Goal: Information Seeking & Learning: Learn about a topic

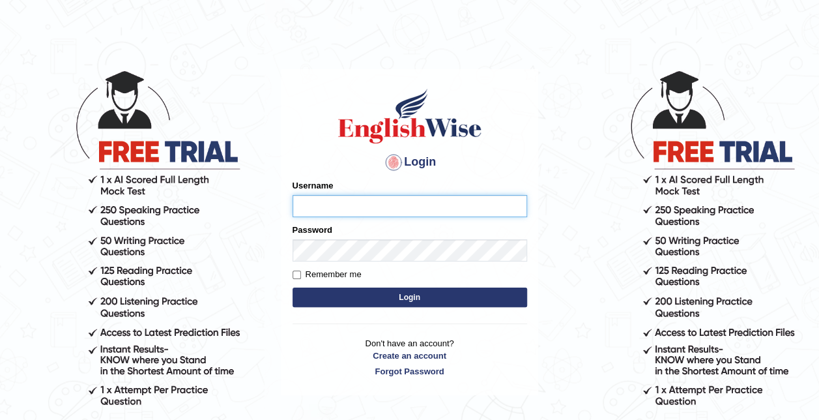
scroll to position [13, 0]
type input "0466127642"
drag, startPoint x: 415, startPoint y: 285, endPoint x: 418, endPoint y: 291, distance: 6.7
click at [418, 291] on form "Please fix the following errors: Username 0466127642 Password Remember me Login" at bounding box center [409, 244] width 235 height 131
click at [418, 291] on button "Login" at bounding box center [409, 297] width 235 height 20
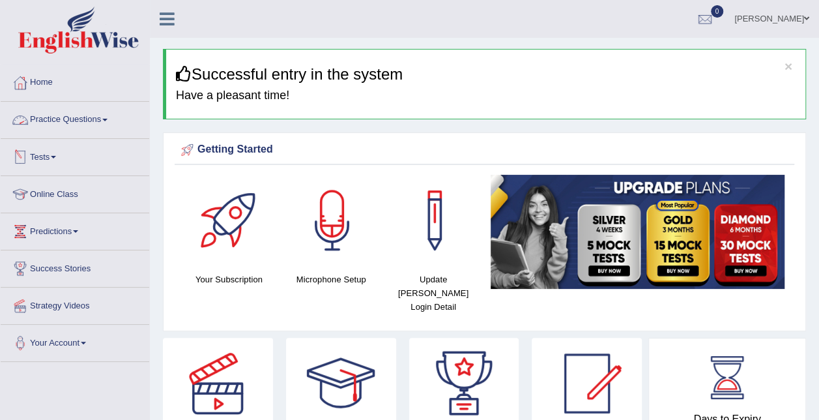
click at [92, 118] on link "Practice Questions" at bounding box center [75, 118] width 149 height 33
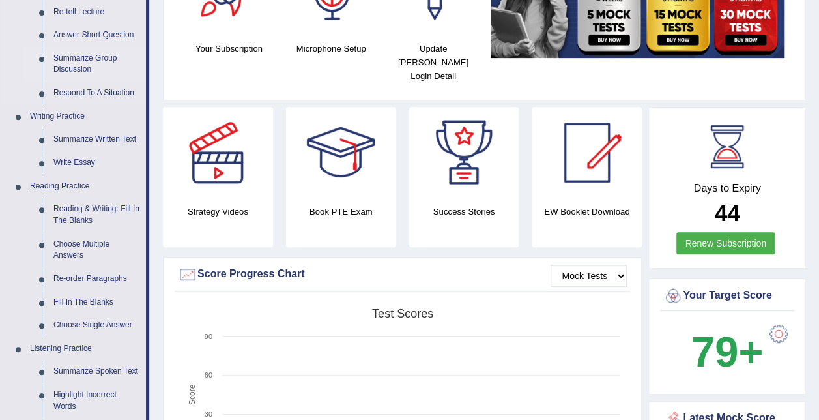
scroll to position [241, 0]
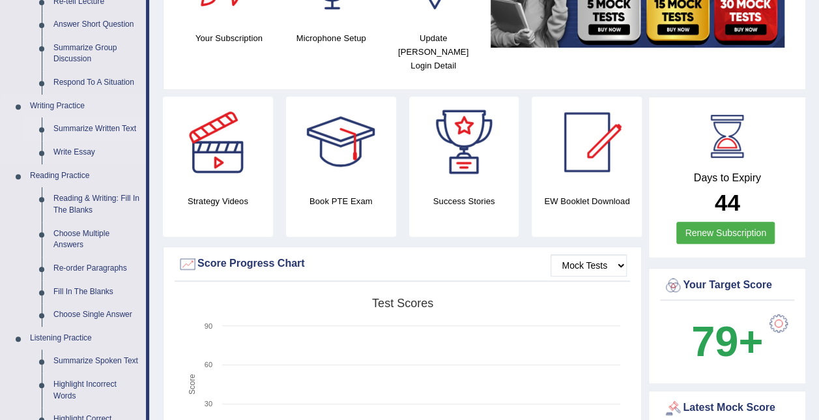
click at [104, 128] on link "Summarize Written Text" at bounding box center [97, 128] width 98 height 23
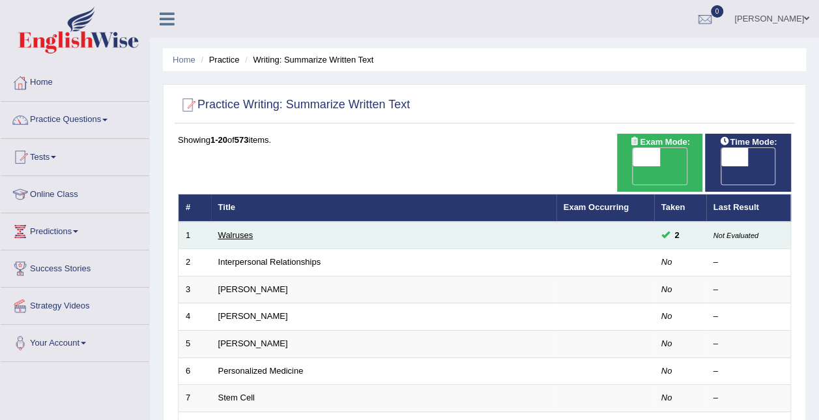
click at [224, 230] on link "Walruses" at bounding box center [235, 235] width 35 height 10
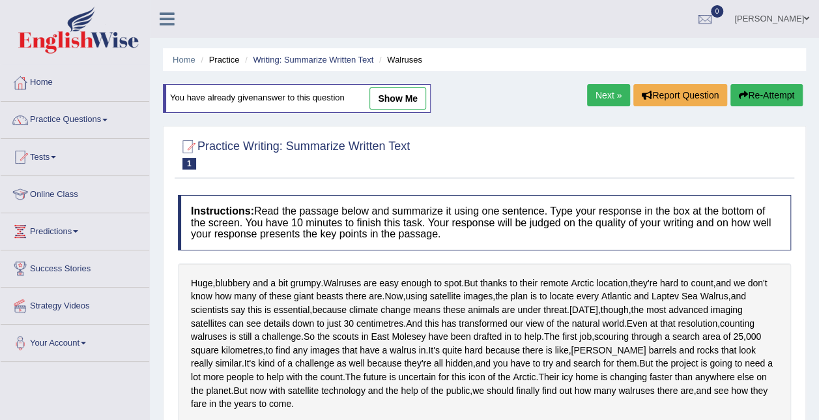
click at [608, 91] on link "Next »" at bounding box center [608, 95] width 43 height 22
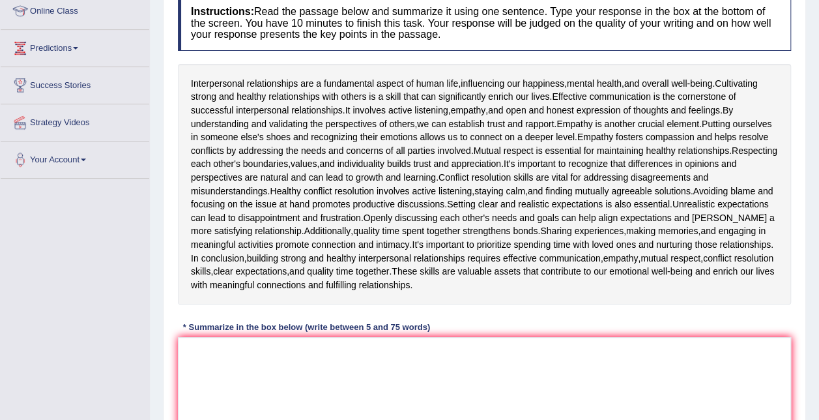
scroll to position [184, 0]
click at [304, 371] on textarea at bounding box center [484, 399] width 613 height 126
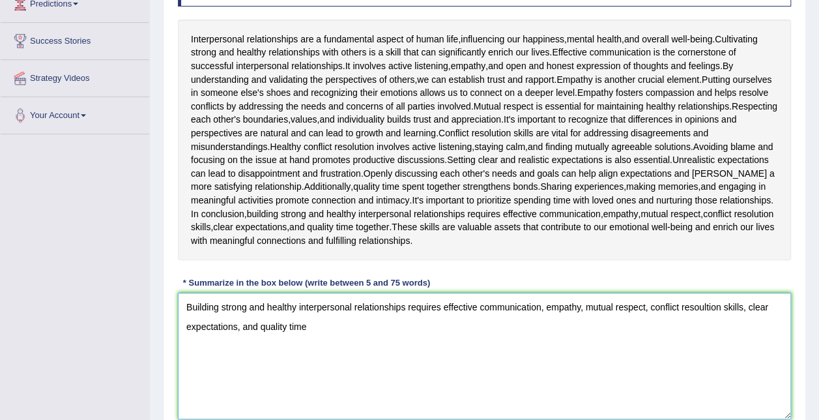
scroll to position [229, 0]
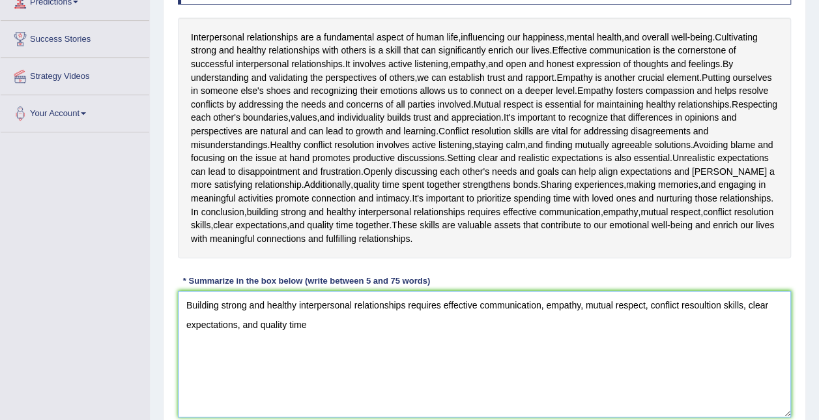
click at [222, 304] on textarea "Building strong and healthy interpersonal relationships requires effective comm…" at bounding box center [484, 354] width 613 height 126
click at [548, 305] on textarea "Building healthy and strong interpersonal relationships requires effective comm…" at bounding box center [484, 354] width 613 height 126
click at [586, 303] on textarea "Building healthy and strong interpersonal relationships requires effective comm…" at bounding box center [484, 354] width 613 height 126
click at [479, 300] on textarea "Building healthy and strong interpersonal relationships requires effective comm…" at bounding box center [484, 354] width 613 height 126
click at [443, 305] on textarea "Building healthy and strong interpersonal relationships requires effective comm…" at bounding box center [484, 354] width 613 height 126
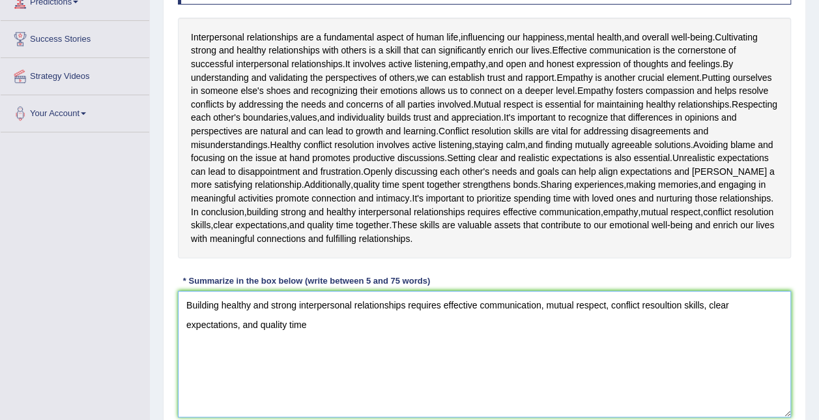
click at [611, 306] on textarea "Building healthy and strong interpersonal relationships requires effective comm…" at bounding box center [484, 354] width 613 height 126
paste textarea "empathy,"
click at [346, 324] on textarea "Building healthy and strong interpersonal relationships requires effective comm…" at bounding box center [484, 354] width 613 height 126
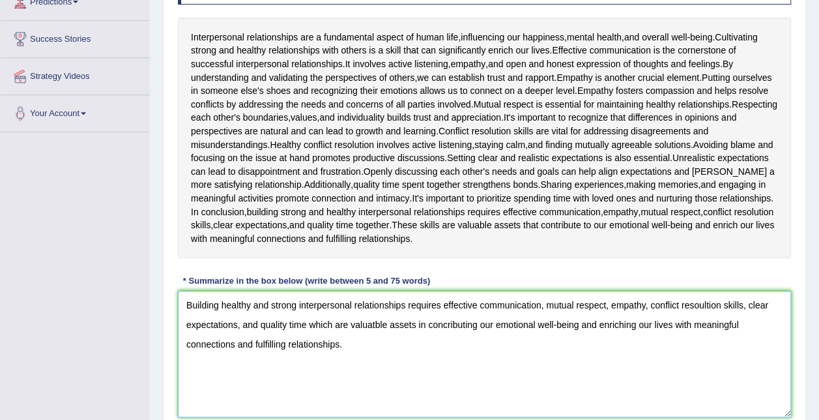
type textarea "Building healthy and strong interpersonal relationships requires effective comm…"
click at [447, 254] on div "Interpersonal relationships are a fundamental aspect of human life , influencin…" at bounding box center [484, 138] width 613 height 241
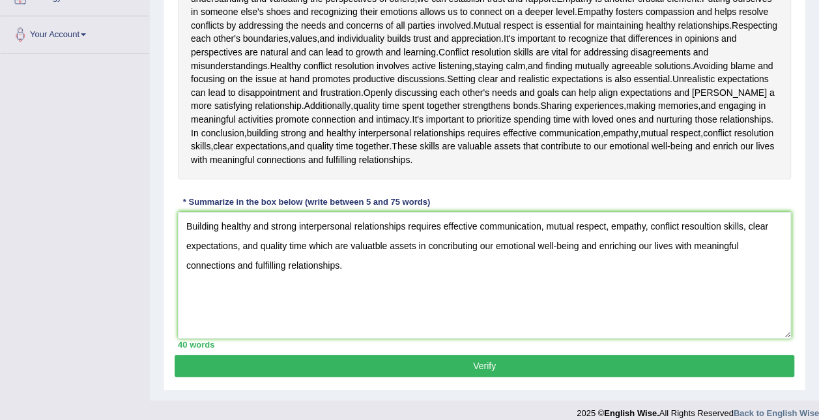
scroll to position [319, 0]
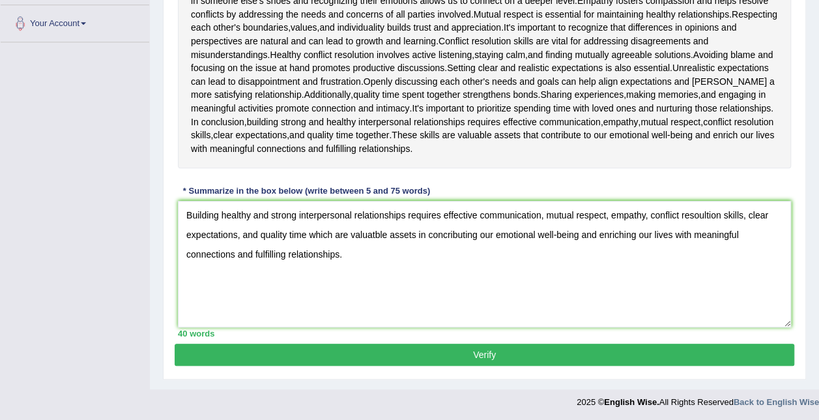
click at [434, 358] on button "Verify" at bounding box center [485, 354] width 620 height 22
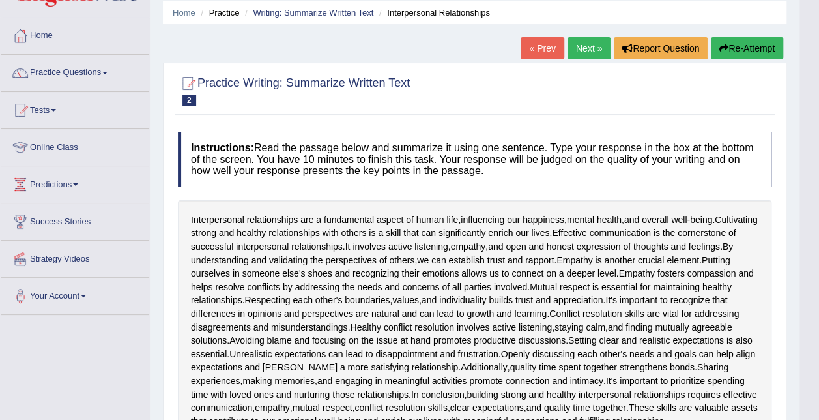
scroll to position [0, 0]
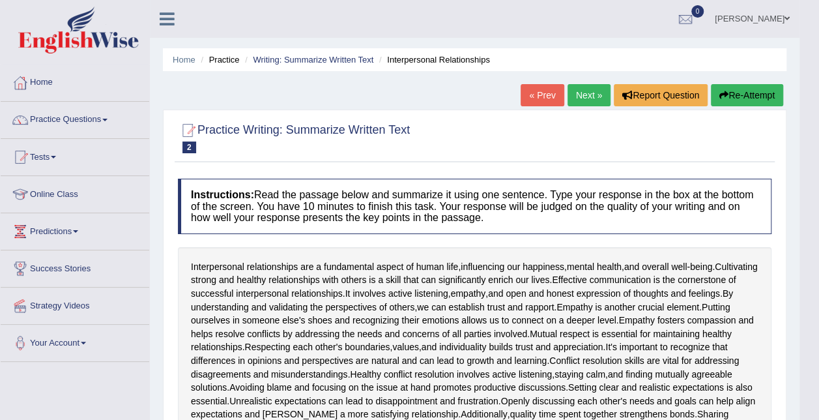
click at [585, 96] on link "Next »" at bounding box center [588, 95] width 43 height 22
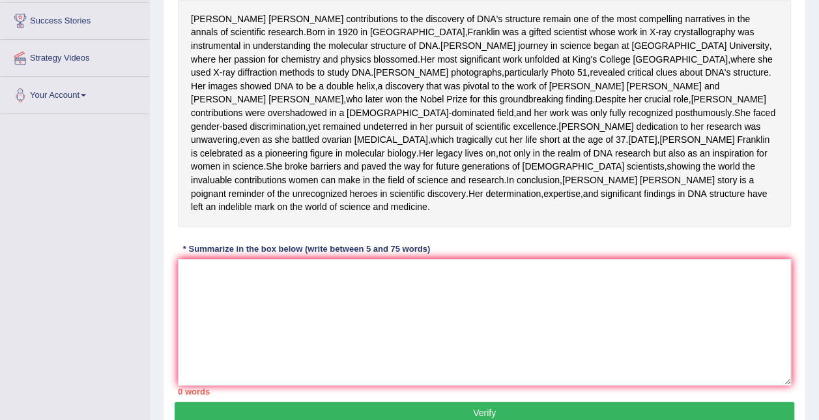
scroll to position [248, 0]
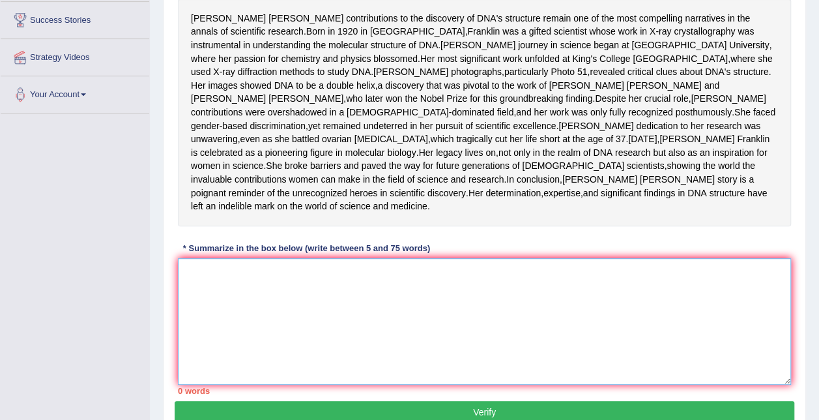
click at [312, 358] on textarea at bounding box center [484, 321] width 613 height 126
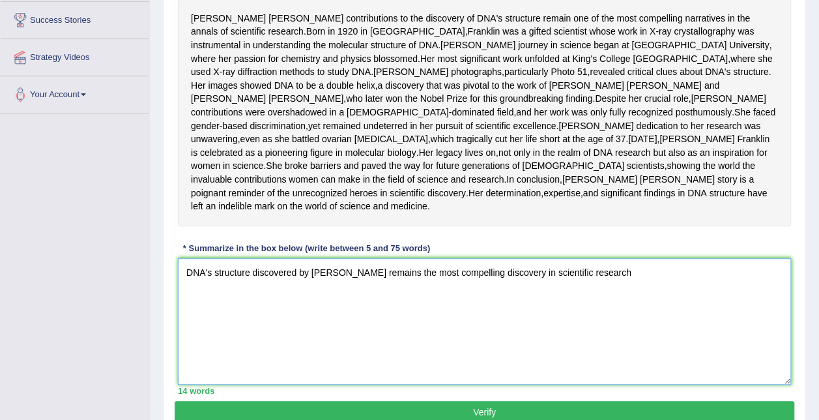
click at [312, 324] on textarea "DNA's structure discovered by [PERSON_NAME] remains the most compelling discove…" at bounding box center [484, 321] width 613 height 126
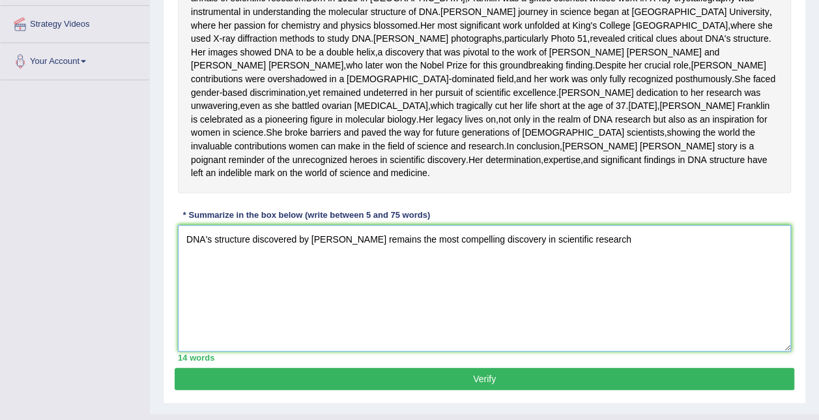
scroll to position [281, 0]
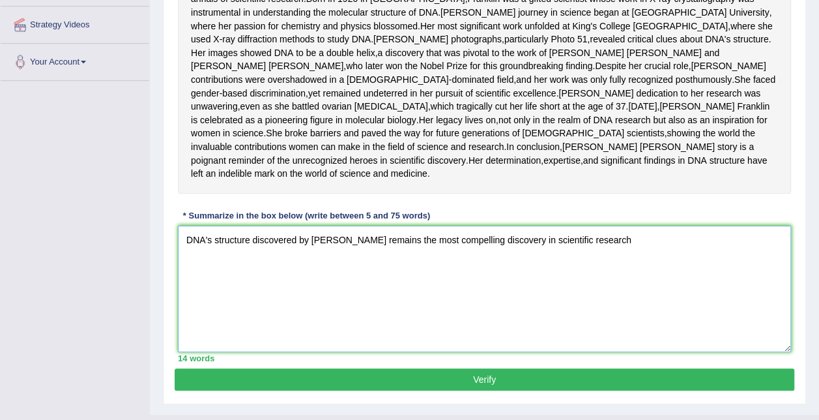
click at [635, 289] on textarea "DNA's structure discovered by [PERSON_NAME] remains the most compelling discove…" at bounding box center [484, 288] width 613 height 126
click at [376, 292] on textarea "DNA's structure discovered by [PERSON_NAME] remains the most compelling discove…" at bounding box center [484, 288] width 613 height 126
click at [513, 292] on textarea "DNA's structure discovered by [PERSON_NAME] who revealed critical clues about i…" at bounding box center [484, 288] width 613 height 126
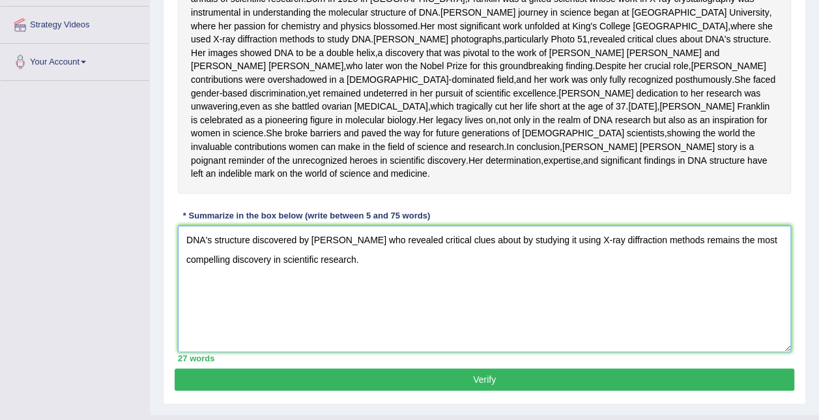
click at [392, 321] on textarea "DNA's structure discovered by [PERSON_NAME] who revealed critical clues about b…" at bounding box center [484, 288] width 613 height 126
click at [510, 294] on textarea "DNA's structure discovered by Rosalind Franklin who revealed critical clues abo…" at bounding box center [484, 288] width 613 height 126
click at [422, 314] on textarea "DNA's structure discovered by Rosalind Franklin who revealed critical clues of …" at bounding box center [484, 288] width 613 height 126
click at [400, 313] on textarea "DNA's structure discovered by Rosalind Franklin who revealed critical clues of …" at bounding box center [484, 288] width 613 height 126
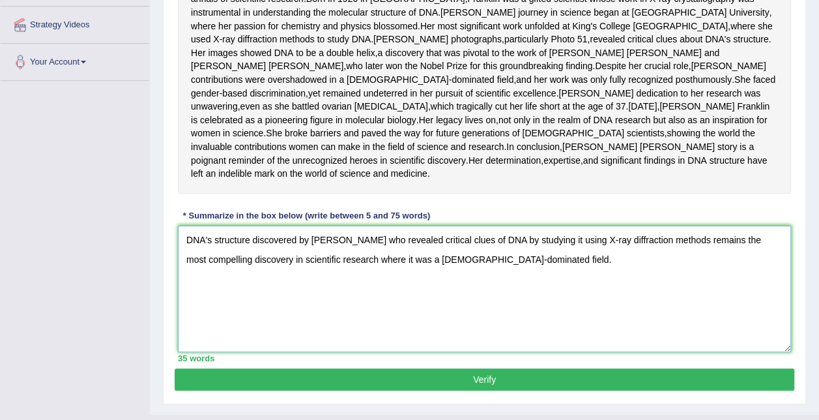
click at [511, 313] on textarea "DNA's structure discovered by Rosalind Franklin who revealed critical clues of …" at bounding box center [484, 288] width 613 height 126
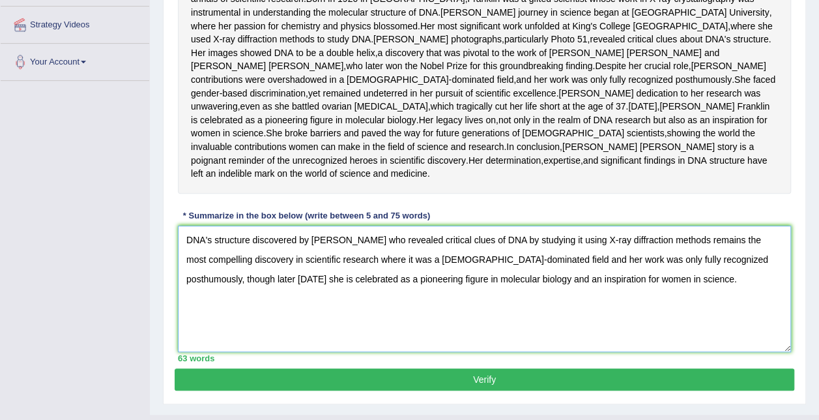
click at [454, 335] on textarea "DNA's structure discovered by Rosalind Franklin who revealed critical clues of …" at bounding box center [484, 288] width 613 height 126
click at [638, 327] on textarea "DNA's structure discovered by Rosalind Franklin who revealed critical clues of …" at bounding box center [484, 288] width 613 height 126
click at [598, 350] on textarea "DNA's structure discovered by [PERSON_NAME] who revealed critical clues of DNA …" at bounding box center [484, 288] width 613 height 126
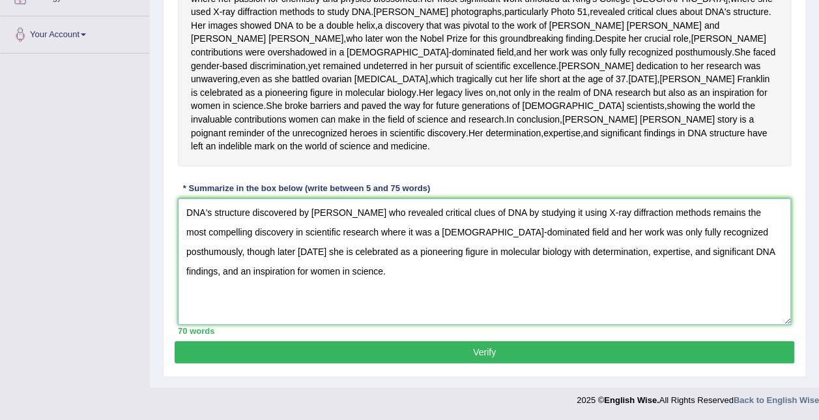
scroll to position [348, 0]
type textarea "DNA's structure discovered by [PERSON_NAME] who revealed critical clues of DNA …"
click at [508, 363] on button "Verify" at bounding box center [485, 352] width 620 height 22
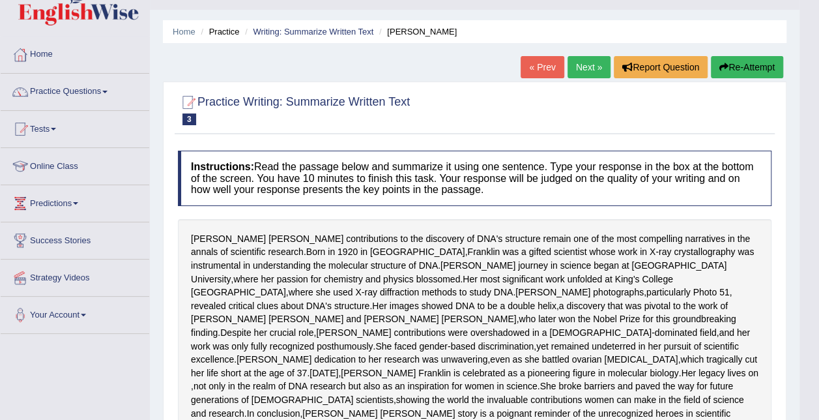
scroll to position [0, 0]
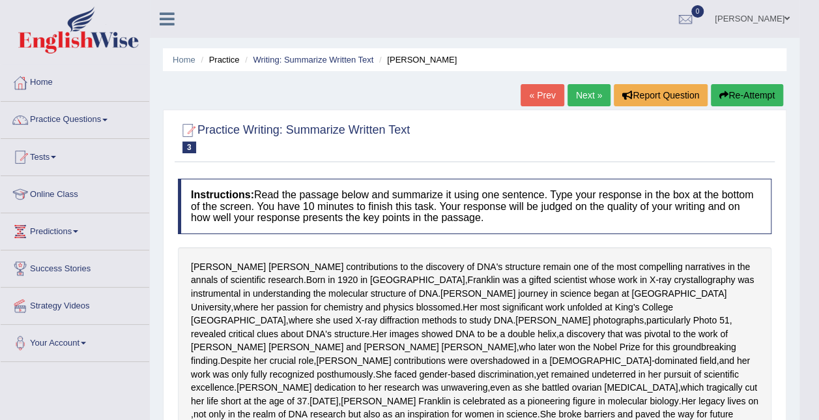
click at [590, 100] on link "Next »" at bounding box center [588, 95] width 43 height 22
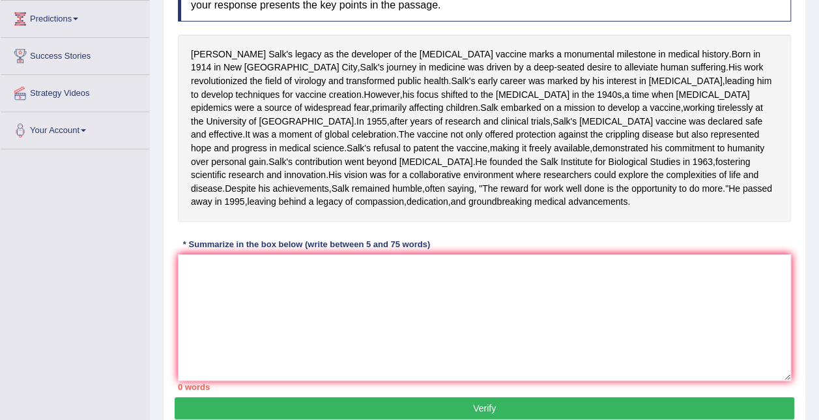
scroll to position [213, 0]
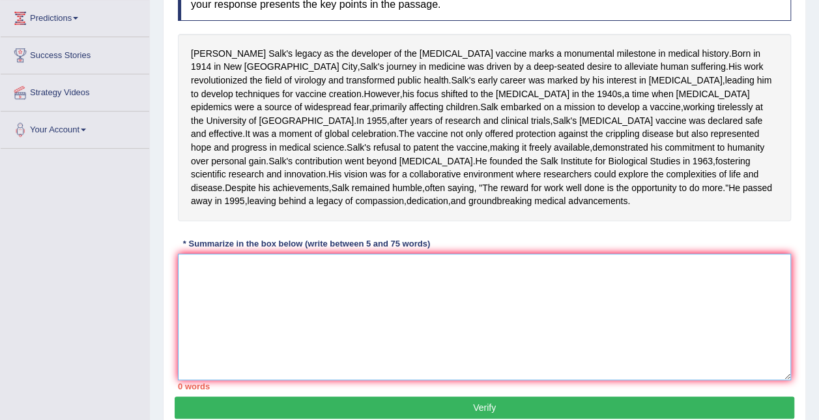
click at [297, 349] on textarea at bounding box center [484, 316] width 613 height 126
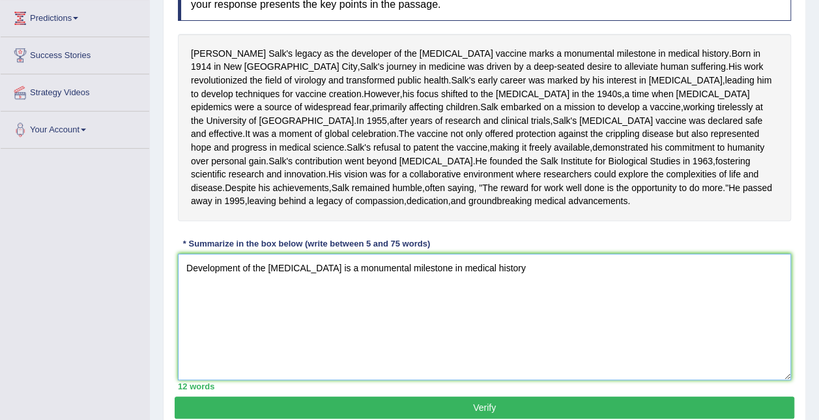
click at [321, 337] on textarea "Development of the polio vaccine is a monumental milestone in medical history" at bounding box center [484, 316] width 613 height 126
click at [597, 342] on textarea "Development of the polio vaccine by Jonas Salk is a monumental milestone in med…" at bounding box center [484, 316] width 613 height 126
click at [382, 332] on textarea "Development of the polio vaccine by Jonas Salk is a monumental milestone in med…" at bounding box center [484, 316] width 613 height 126
click at [569, 327] on textarea "Development of the polio vaccine by Jonas Salk is a monumental milestone in med…" at bounding box center [484, 316] width 613 height 126
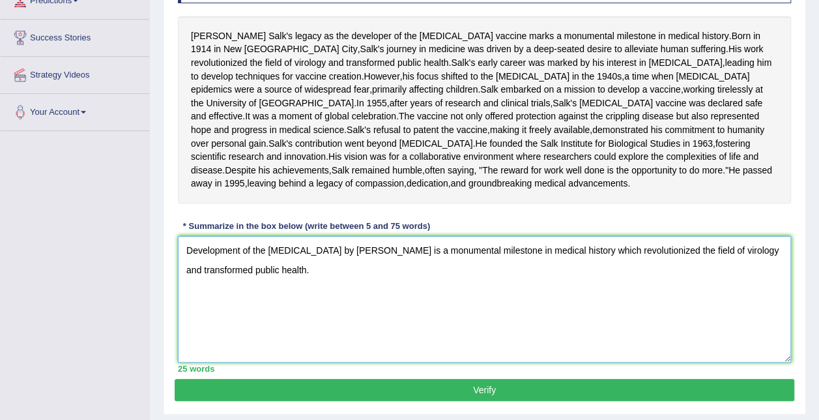
scroll to position [238, 0]
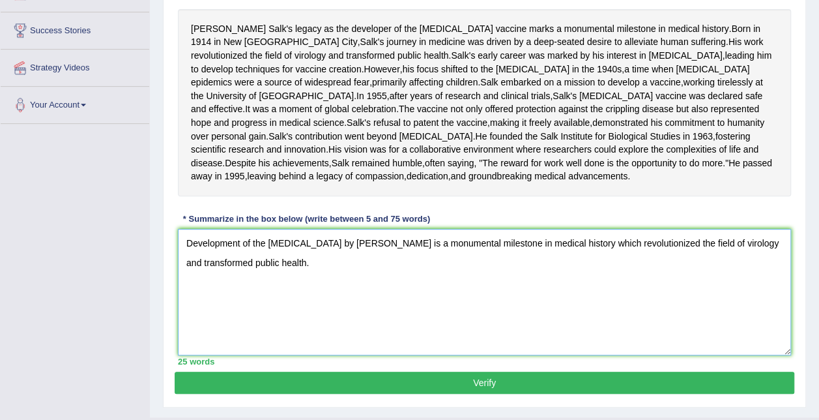
click at [380, 310] on textarea "Development of the polio vaccine by Jonas Salk is a monumental milestone in med…" at bounding box center [484, 292] width 613 height 126
drag, startPoint x: 397, startPoint y: 330, endPoint x: 126, endPoint y: 286, distance: 274.5
click at [126, 286] on div "Toggle navigation Home Practice Questions Speaking Practice Read Aloud Repeat S…" at bounding box center [409, 102] width 819 height 681
paste textarea "Development of the [MEDICAL_DATA] by [PERSON_NAME] with the interest in [MEDICA…"
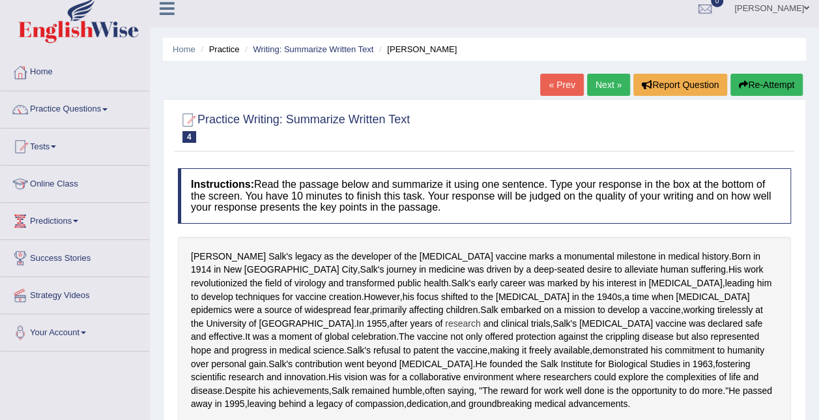
scroll to position [0, 0]
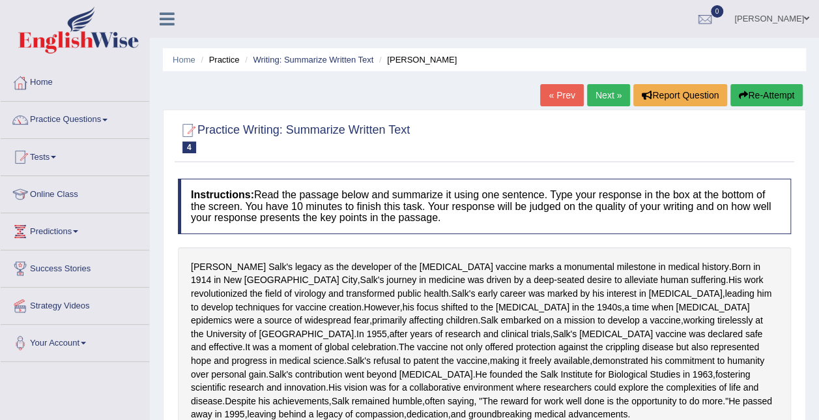
type textarea "Development of the [MEDICAL_DATA] by [PERSON_NAME] with the interest in [MEDICA…"
click at [559, 94] on link "« Prev" at bounding box center [561, 95] width 43 height 22
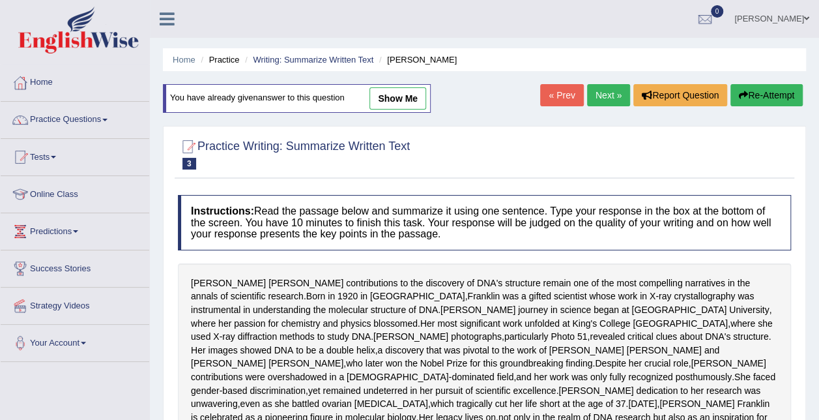
click at [410, 102] on link "show me" at bounding box center [397, 98] width 57 height 22
type textarea "DNA's structure discovered by [PERSON_NAME] who revealed critical clues of DNA …"
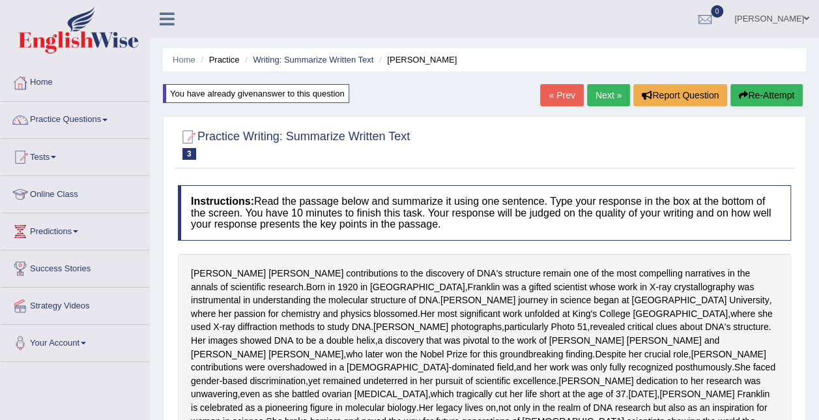
click at [605, 99] on link "Next »" at bounding box center [608, 95] width 43 height 22
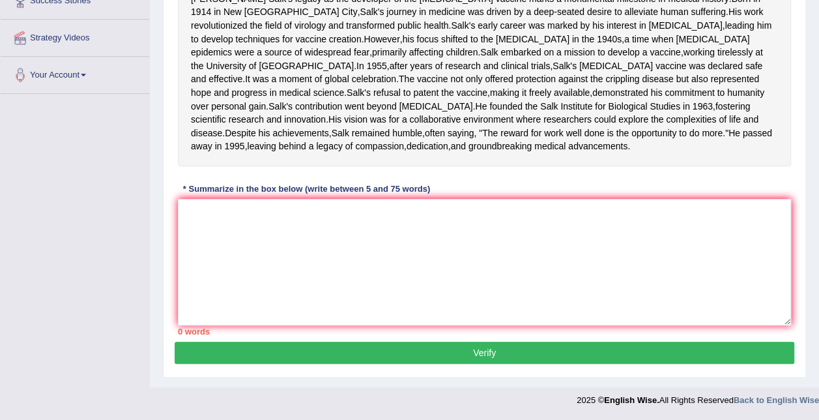
scroll to position [278, 0]
click at [412, 314] on textarea at bounding box center [484, 262] width 613 height 126
paste textarea "Development of the [MEDICAL_DATA] by [PERSON_NAME] with the interest in [MEDICA…"
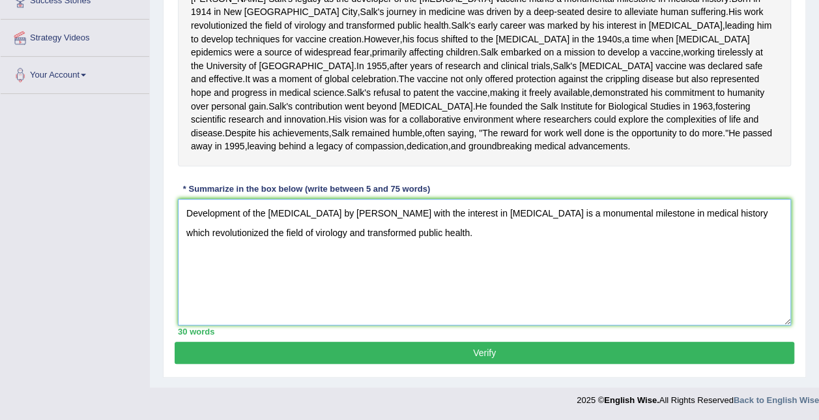
click at [427, 291] on textarea "Development of the [MEDICAL_DATA] by [PERSON_NAME] with the interest in [MEDICA…" at bounding box center [484, 262] width 613 height 126
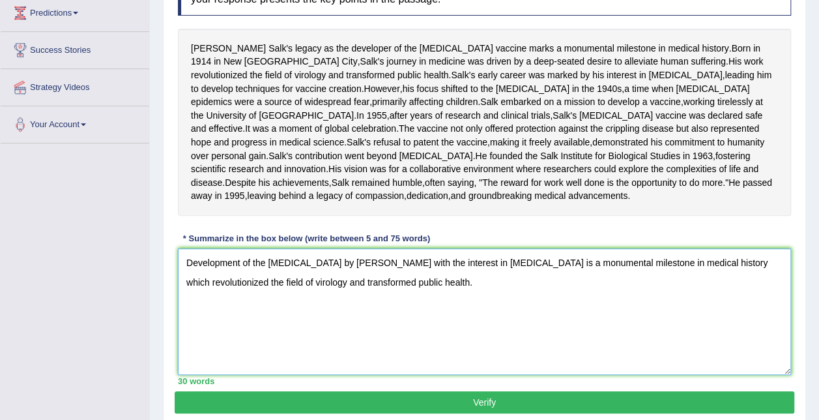
scroll to position [210, 0]
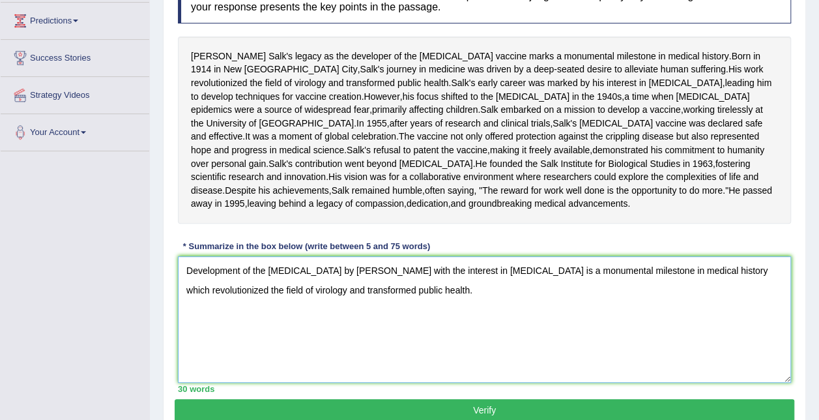
click at [495, 344] on textarea "Development of the [MEDICAL_DATA] by [PERSON_NAME] with the interest in [MEDICA…" at bounding box center [484, 319] width 613 height 126
click at [375, 353] on textarea "Development of the [MEDICAL_DATA] by [PERSON_NAME] with the interest in [MEDICA…" at bounding box center [484, 319] width 613 height 126
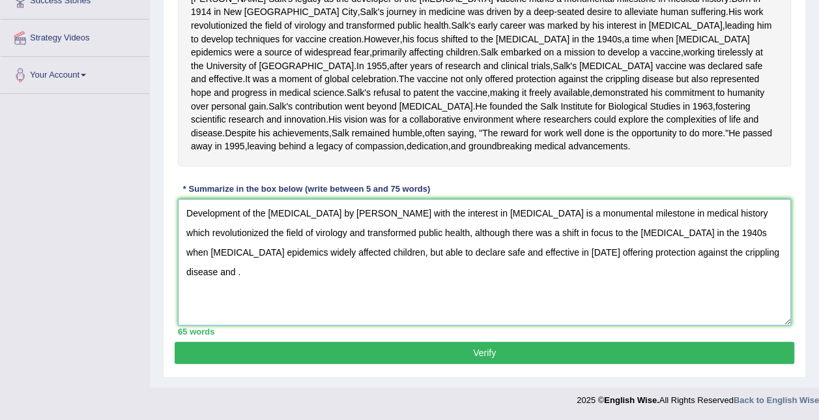
scroll to position [276, 0]
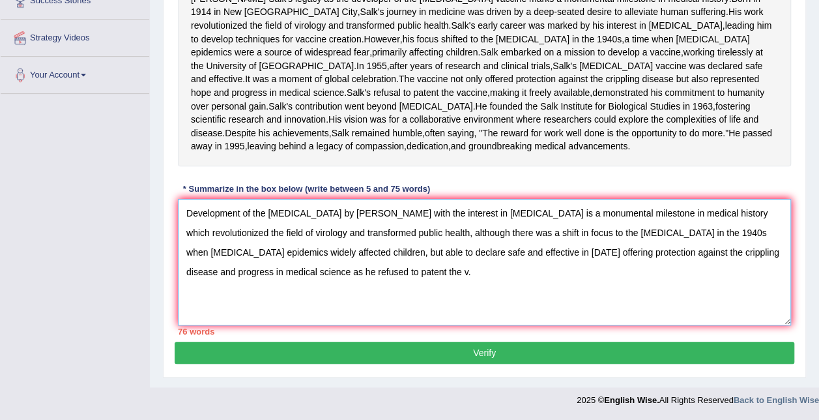
drag, startPoint x: 638, startPoint y: 309, endPoint x: 288, endPoint y: 332, distance: 351.2
click at [288, 325] on textarea "Development of the [MEDICAL_DATA] by [PERSON_NAME] with the interest in [MEDICA…" at bounding box center [484, 262] width 613 height 126
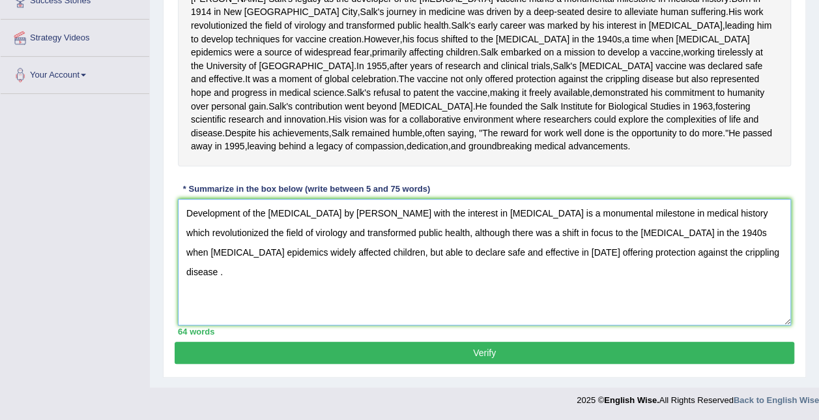
drag, startPoint x: 637, startPoint y: 289, endPoint x: 257, endPoint y: 317, distance: 381.4
click at [257, 317] on textarea "Development of the [MEDICAL_DATA] by [PERSON_NAME] with the interest in [MEDICA…" at bounding box center [484, 262] width 613 height 126
click at [715, 283] on textarea "Development of the [MEDICAL_DATA] by [PERSON_NAME] with the interest in [MEDICA…" at bounding box center [484, 262] width 613 height 126
click at [288, 307] on textarea "Development of the [MEDICAL_DATA] by [PERSON_NAME] with the interest in [MEDICA…" at bounding box center [484, 262] width 613 height 126
click at [294, 309] on textarea "Development of the [MEDICAL_DATA] by [PERSON_NAME] with the interest in [MEDICA…" at bounding box center [484, 262] width 613 height 126
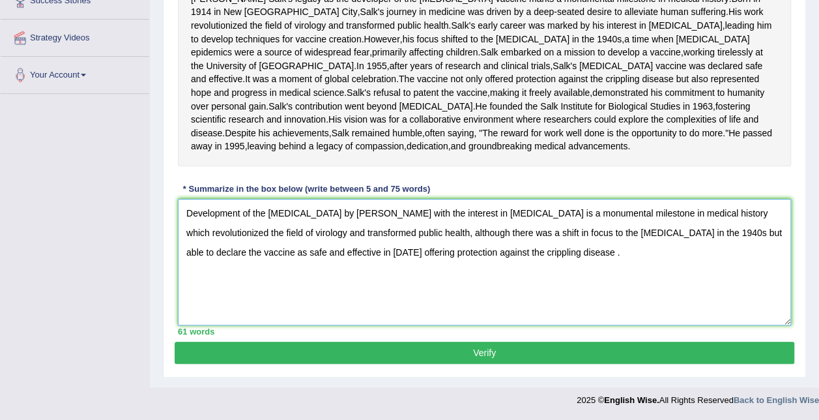
click at [484, 310] on textarea "Development of the [MEDICAL_DATA] by [PERSON_NAME] with the interest in [MEDICA…" at bounding box center [484, 262] width 613 height 126
click at [648, 262] on textarea "Development of the [MEDICAL_DATA] by [PERSON_NAME] with the interest in [MEDICA…" at bounding box center [484, 262] width 613 height 126
click at [679, 266] on textarea "Development of the [MEDICAL_DATA] by [PERSON_NAME] with the interest in [MEDICA…" at bounding box center [484, 262] width 613 height 126
click at [719, 294] on textarea "Development of the [MEDICAL_DATA] by [PERSON_NAME] with the interest in [MEDICA…" at bounding box center [484, 262] width 613 height 126
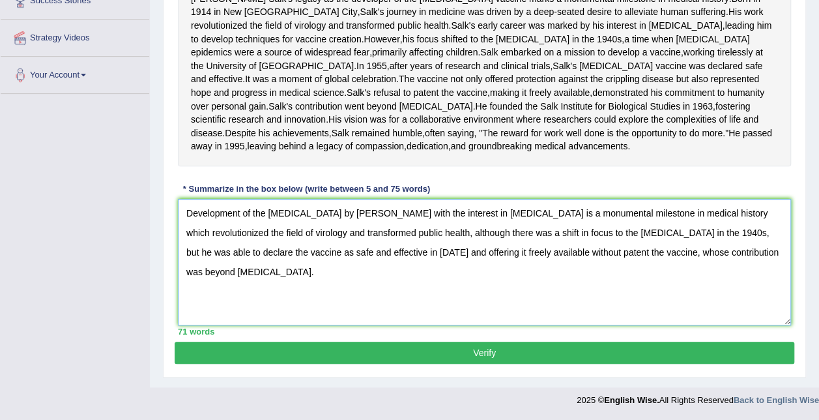
scroll to position [322, 0]
click at [384, 264] on textarea "Development of the [MEDICAL_DATA] by [PERSON_NAME] with the interest in [MEDICA…" at bounding box center [484, 262] width 613 height 126
type textarea "Development of the [MEDICAL_DATA] by [PERSON_NAME] with the interest in [MEDICA…"
click at [438, 363] on button "Verify" at bounding box center [485, 352] width 620 height 22
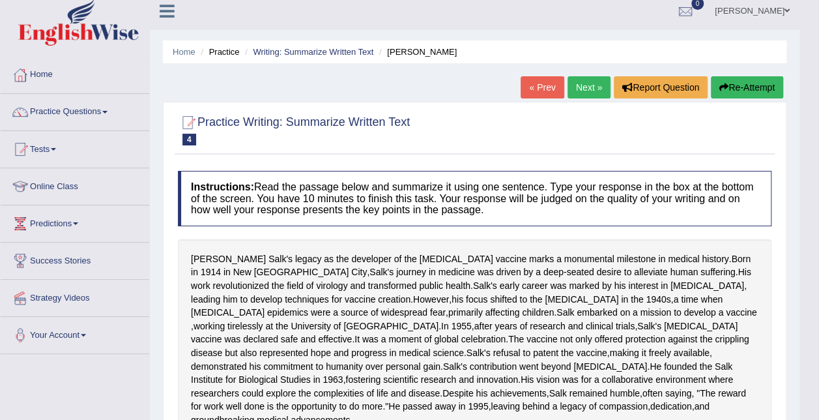
scroll to position [0, 0]
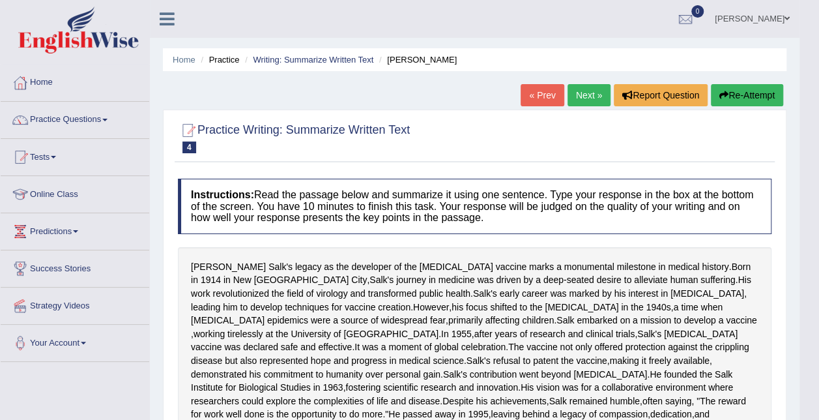
click at [586, 96] on link "Next »" at bounding box center [588, 95] width 43 height 22
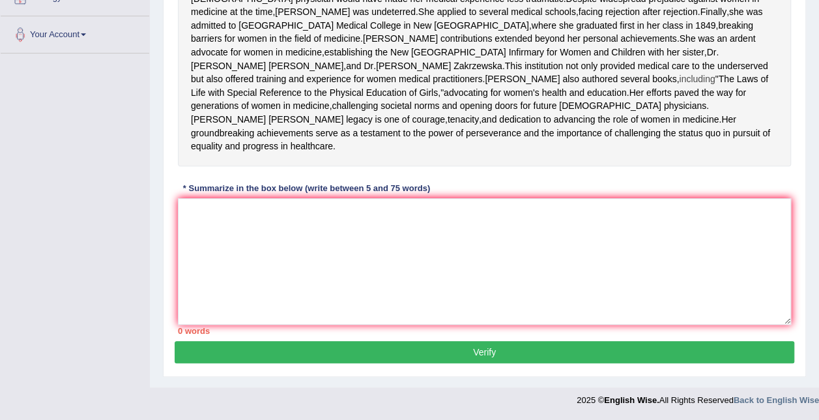
scroll to position [312, 0]
click at [334, 285] on textarea at bounding box center [484, 261] width 613 height 126
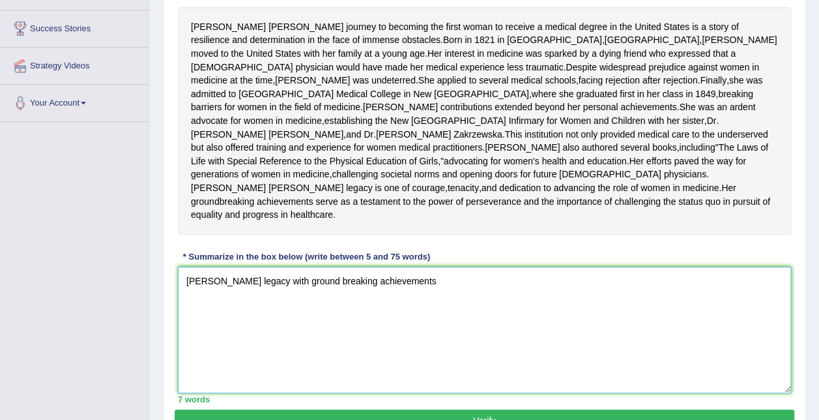
scroll to position [238, 0]
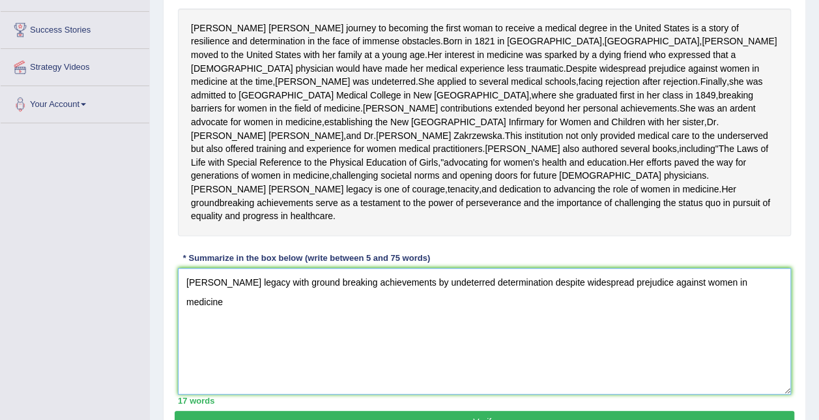
click at [560, 349] on textarea "Elizabeth Blackwell's legacy with ground breaking achievements by undeterred de…" at bounding box center [484, 331] width 613 height 126
click at [487, 365] on textarea "Elizabeth Blackwell's legacy with ground breaking achievements by undeterred de…" at bounding box center [484, 331] width 613 height 126
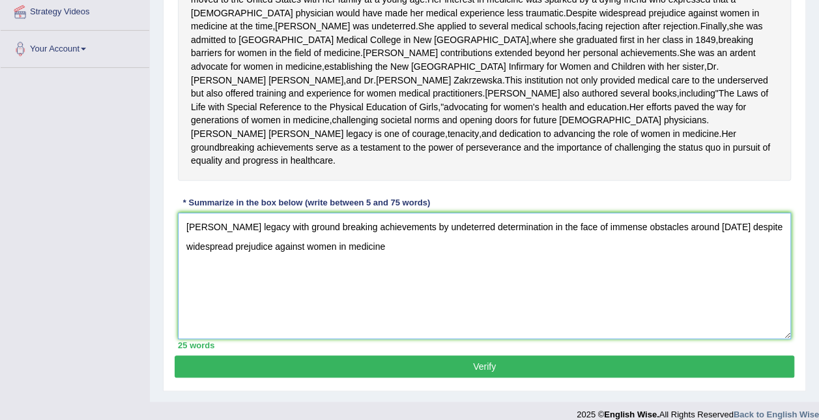
scroll to position [293, 0]
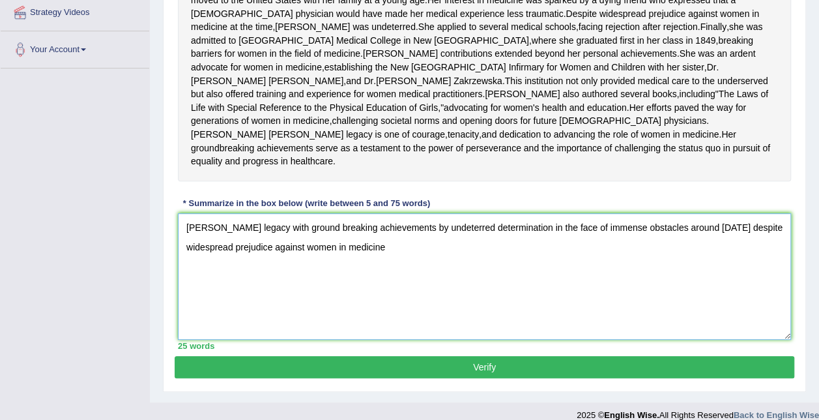
click at [450, 324] on textarea "Elizabeth Blackwell's legacy with ground breaking achievements by undeterred de…" at bounding box center [484, 276] width 613 height 126
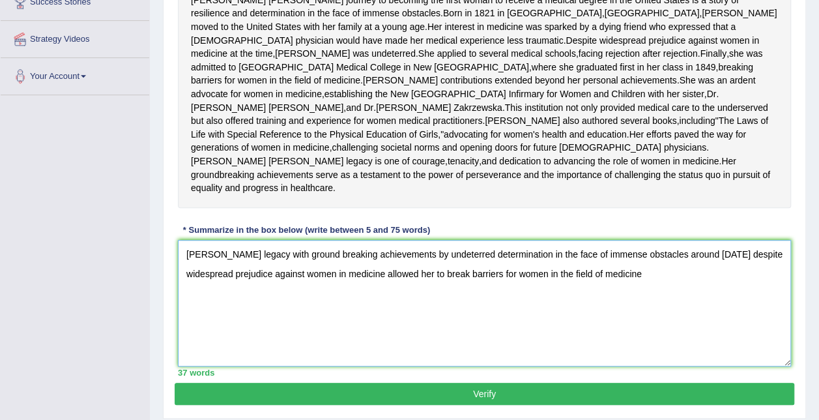
scroll to position [268, 0]
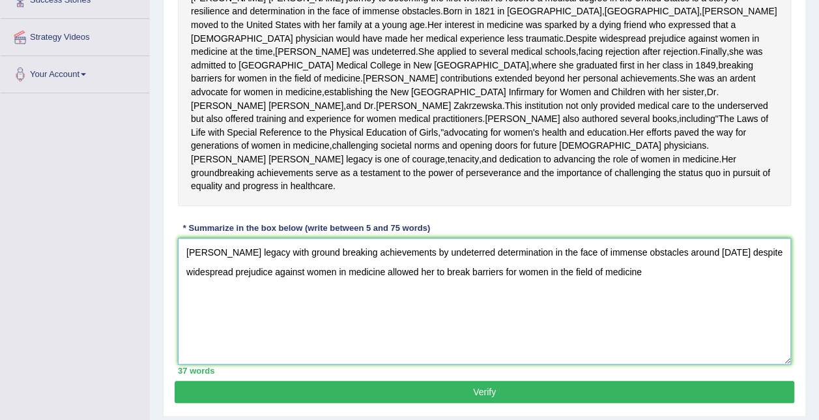
click at [719, 343] on textarea "Elizabeth Blackwell's legacy with ground breaking achievements by undeterred de…" at bounding box center [484, 301] width 613 height 126
click at [371, 336] on textarea "Elizabeth Blackwell's legacy with ground breaking achievements by undeterred de…" at bounding box center [484, 301] width 613 height 126
click at [307, 335] on textarea "Elizabeth Blackwell's legacy with ground breaking achievements by undeterred de…" at bounding box center [484, 301] width 613 height 126
click at [585, 337] on textarea "Elizabeth Blackwell's legacy with ground breaking achievements by undeterred de…" at bounding box center [484, 301] width 613 height 126
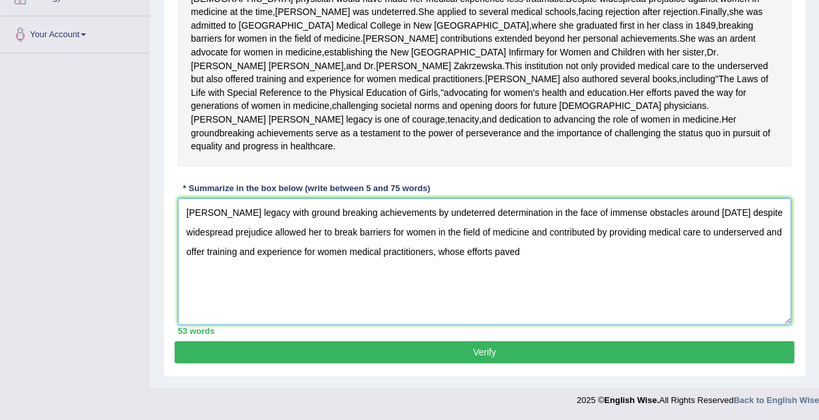
scroll to position [344, 0]
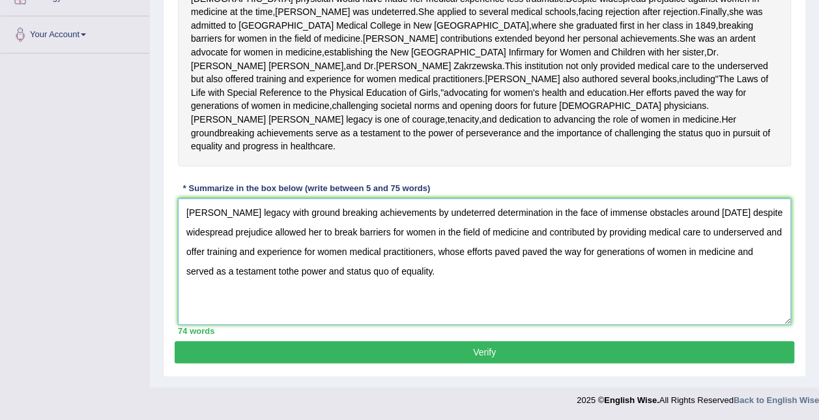
click at [460, 296] on textarea "Elizabeth Blackwell's legacy with ground breaking achievements by undeterred de…" at bounding box center [484, 261] width 613 height 126
type textarea "Elizabeth Blackwell's legacy with ground breaking achievements by undeterred de…"
click at [534, 363] on button "Verify" at bounding box center [485, 352] width 620 height 22
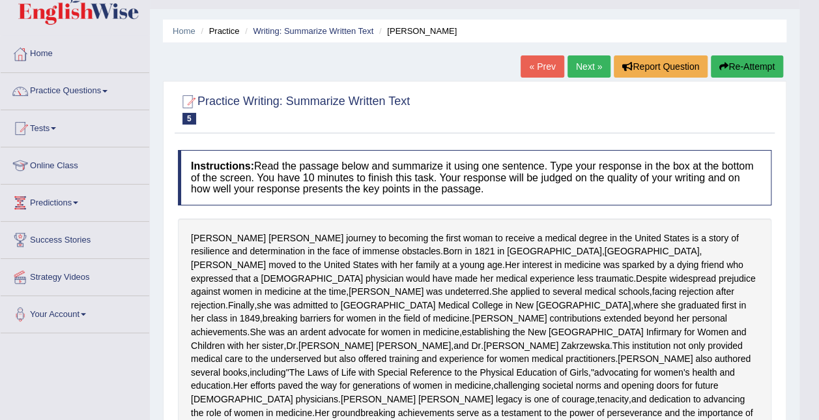
scroll to position [0, 0]
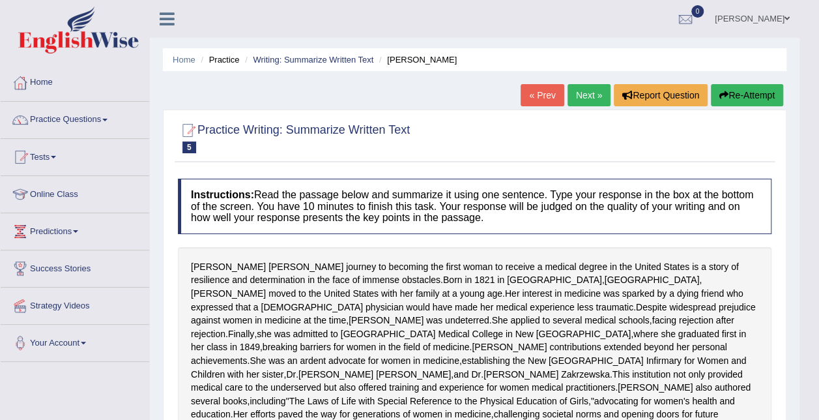
click at [779, 13] on link "[PERSON_NAME]" at bounding box center [752, 17] width 94 height 34
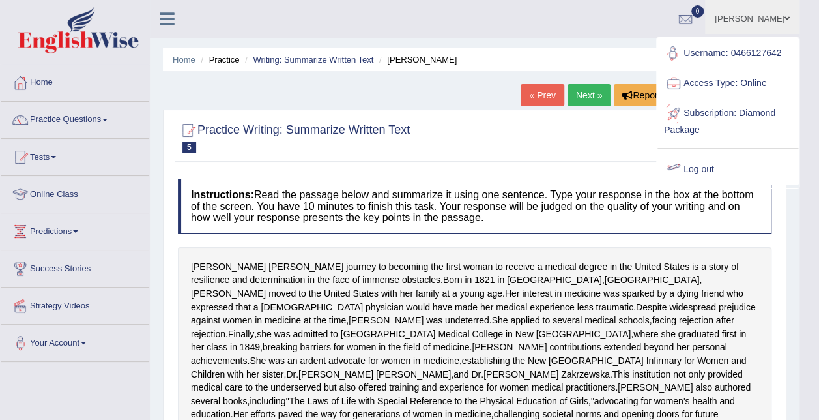
click at [705, 175] on link "Log out" at bounding box center [727, 169] width 141 height 30
